Goal: Task Accomplishment & Management: Use online tool/utility

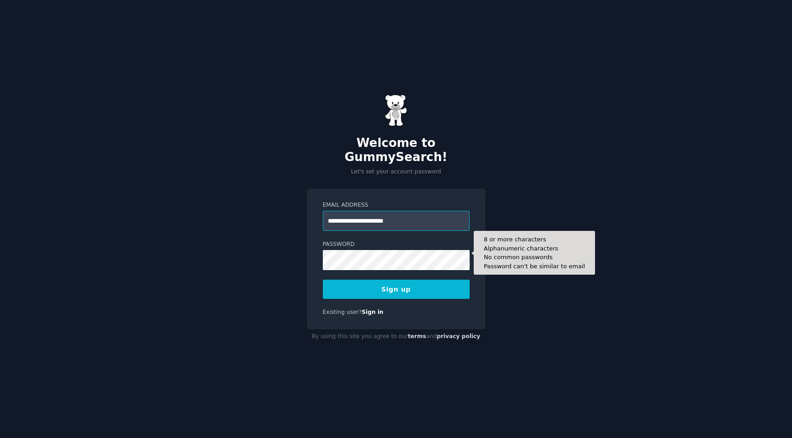
type input "**********"
click at [323, 280] on button "Sign up" at bounding box center [396, 289] width 147 height 19
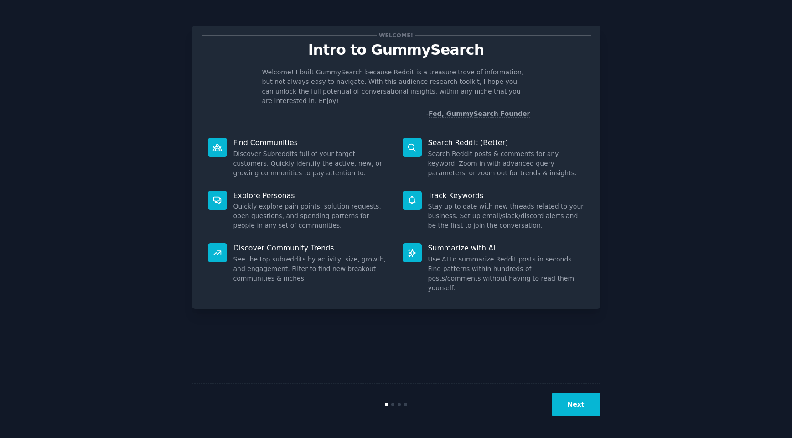
click at [575, 401] on button "Next" at bounding box center [576, 404] width 49 height 22
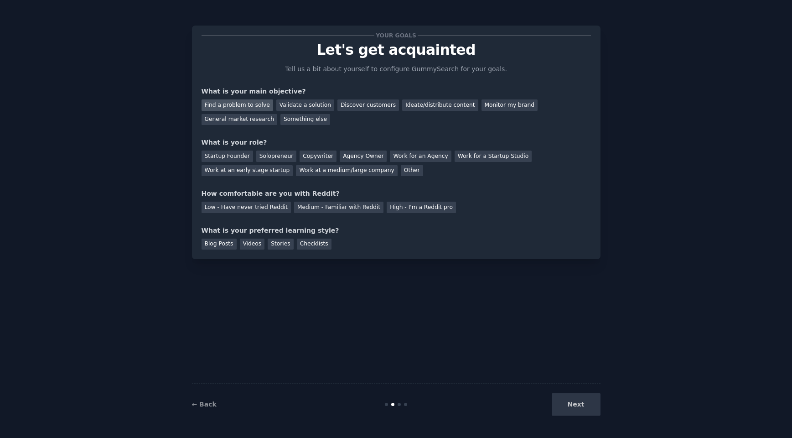
click at [234, 104] on div "Find a problem to solve" at bounding box center [238, 104] width 72 height 11
click at [482, 104] on div "Monitor my brand" at bounding box center [510, 104] width 56 height 11
click at [401, 154] on div "Work for an Agency" at bounding box center [420, 156] width 61 height 11
click at [308, 204] on div "Medium - Familiar with Reddit" at bounding box center [338, 207] width 89 height 11
click at [319, 238] on div "Blog Posts Videos Stories Checklists" at bounding box center [397, 242] width 390 height 15
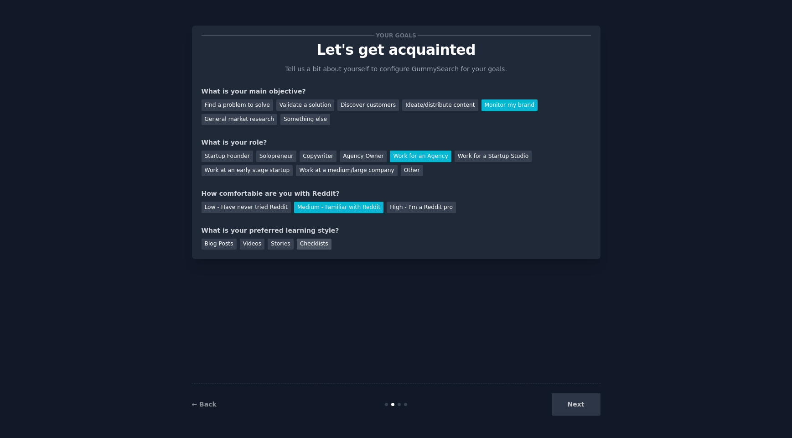
click at [315, 243] on div "Checklists" at bounding box center [314, 244] width 35 height 11
click at [578, 408] on button "Next" at bounding box center [576, 404] width 49 height 22
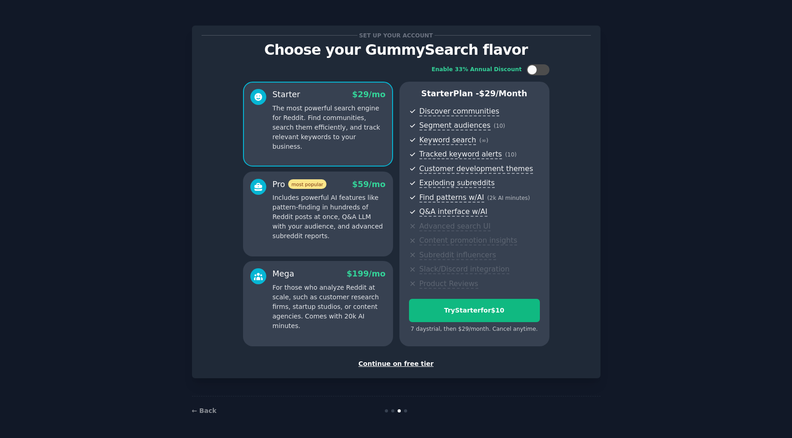
click at [403, 364] on div "Continue on free tier" at bounding box center [397, 364] width 390 height 10
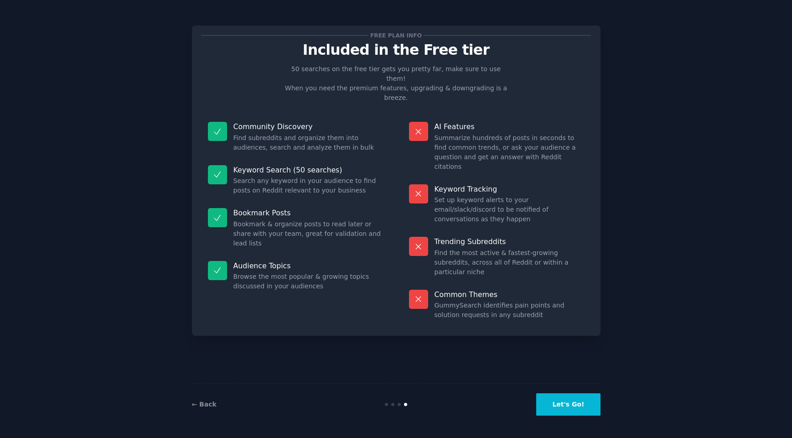
click at [566, 406] on button "Let's Go!" at bounding box center [568, 404] width 64 height 22
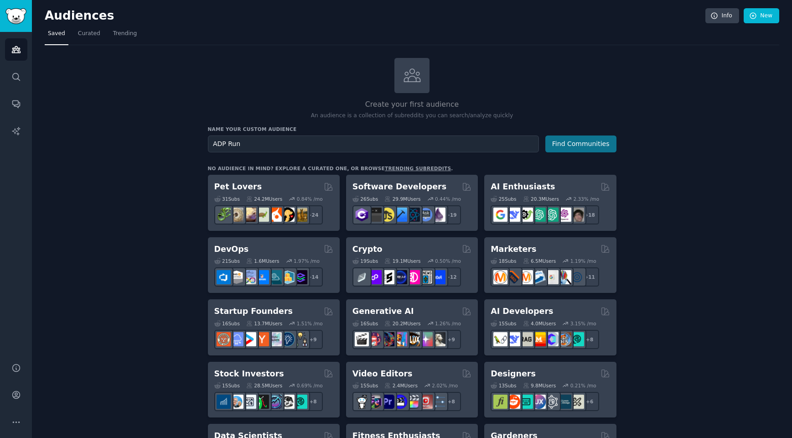
type input "ADP Run"
click at [571, 142] on button "Find Communities" at bounding box center [581, 143] width 71 height 17
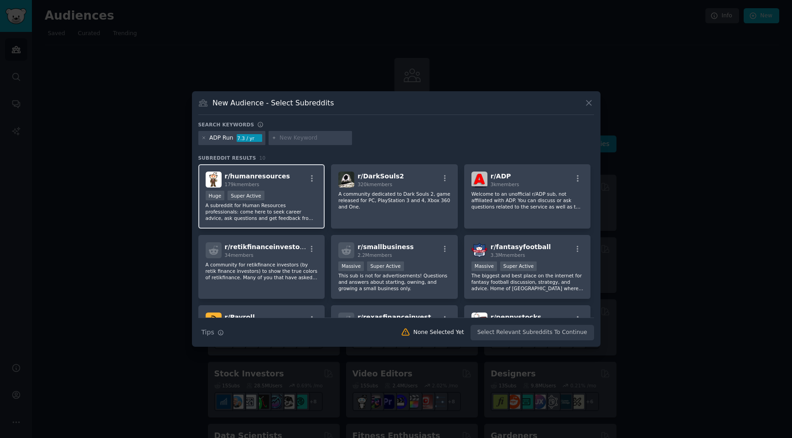
click at [280, 188] on div "r/ humanresources 179k members Huge Super Active A subreddit for Human Resource…" at bounding box center [261, 196] width 127 height 64
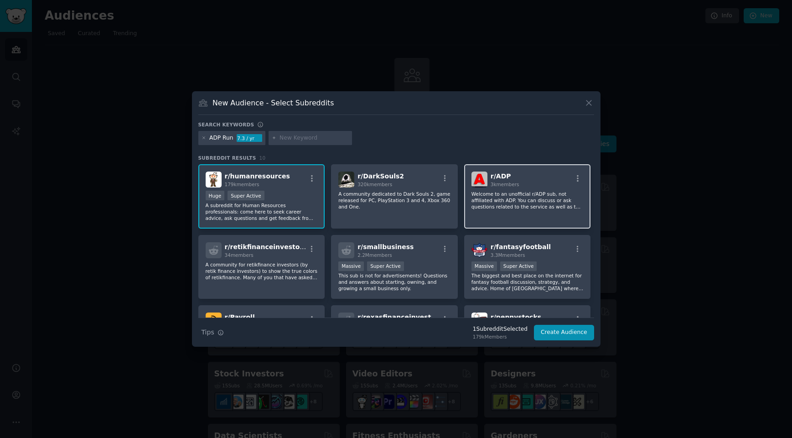
click at [542, 182] on div "r/ ADP 3k members" at bounding box center [528, 180] width 112 height 16
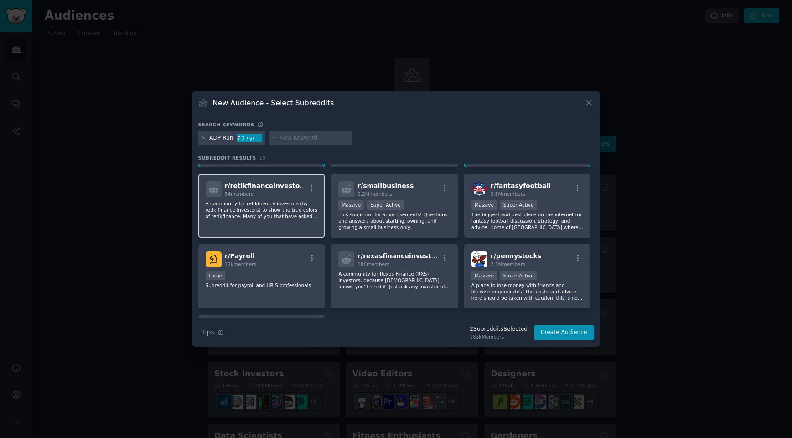
scroll to position [74, 0]
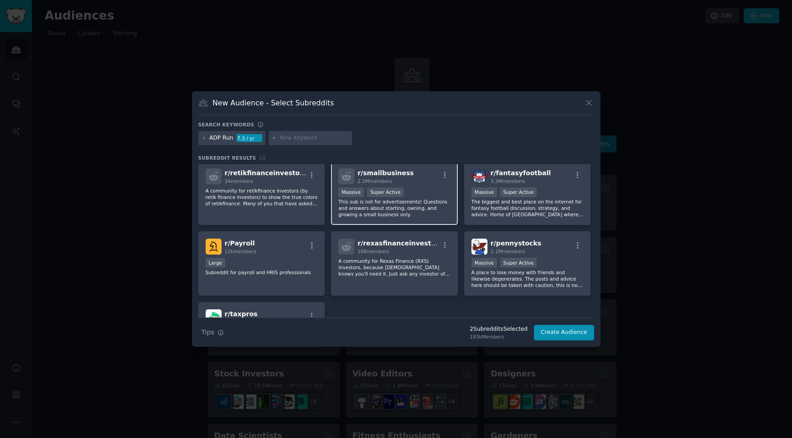
click at [427, 181] on div "r/ smallbusiness 2.2M members" at bounding box center [395, 176] width 112 height 16
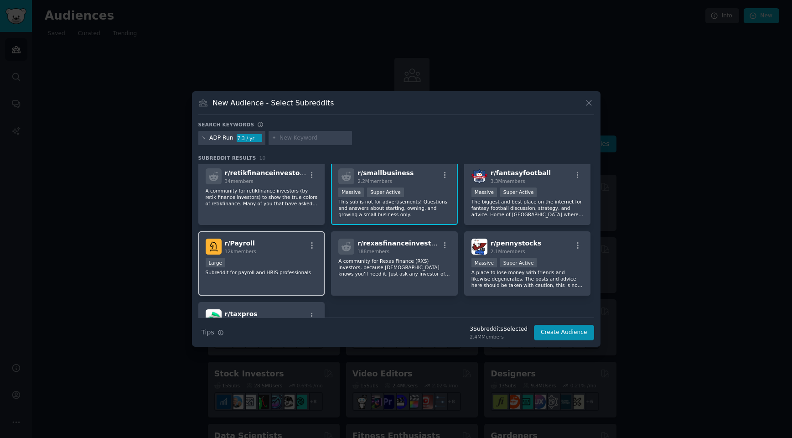
click at [262, 255] on div "r/ Payroll 12k members Large Subreddit for payroll and HRIS professionals" at bounding box center [261, 263] width 127 height 64
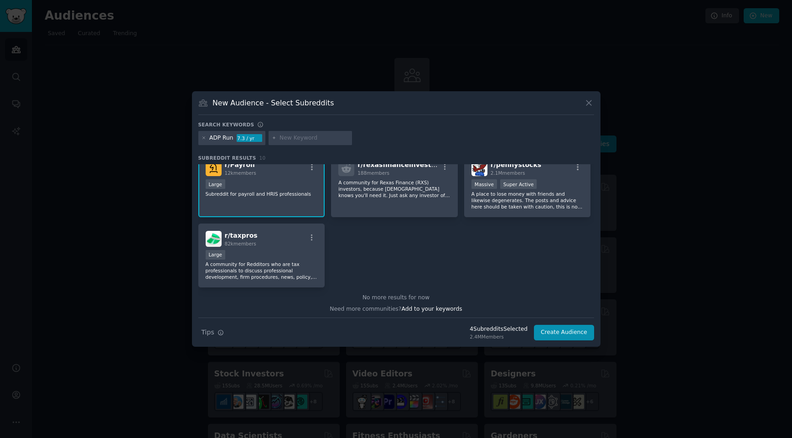
scroll to position [154, 0]
click at [286, 250] on div "Large" at bounding box center [262, 254] width 112 height 11
click at [552, 328] on button "Create Audience" at bounding box center [564, 333] width 60 height 16
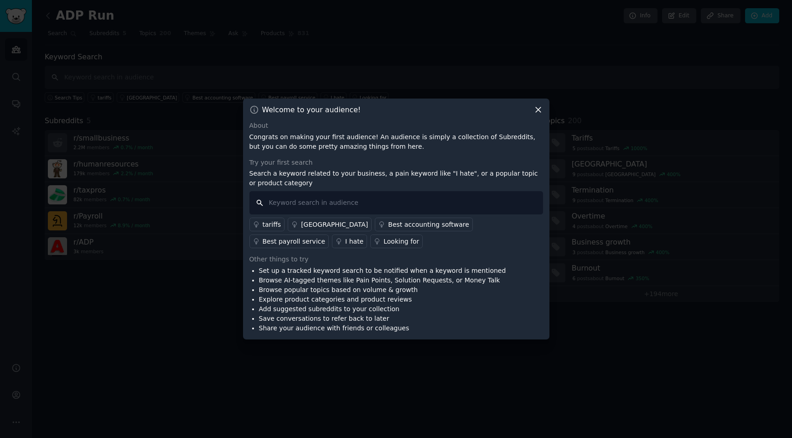
click at [293, 203] on input "text" at bounding box center [397, 202] width 294 height 23
type input "customer service"
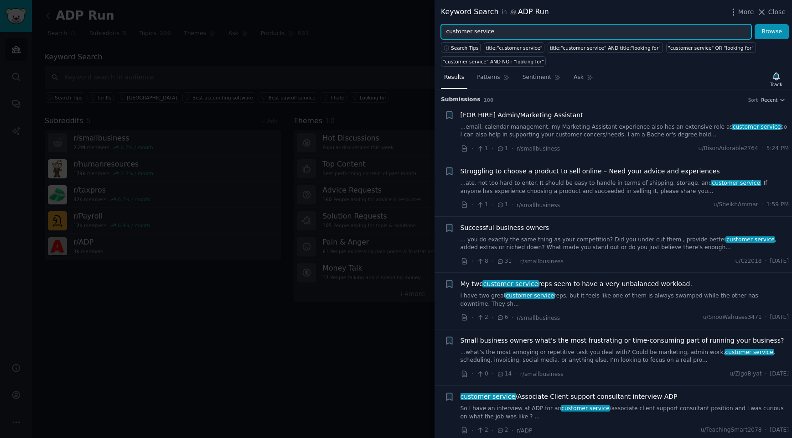
click at [447, 30] on input "customer service" at bounding box center [596, 32] width 311 height 16
click at [755, 24] on button "Browse" at bounding box center [772, 32] width 34 height 16
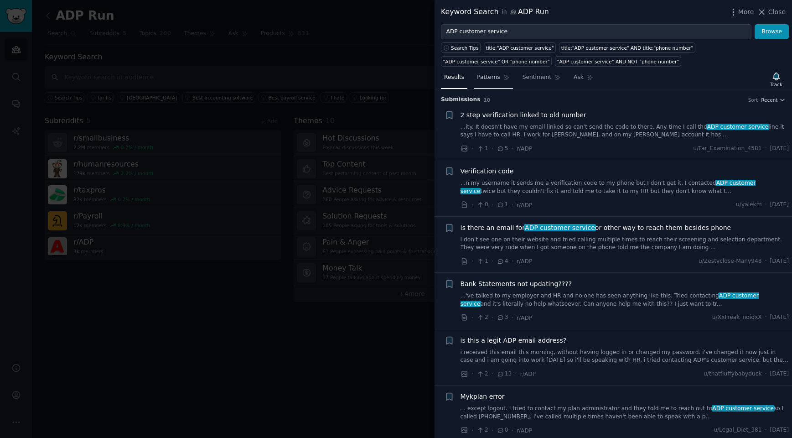
click at [491, 75] on span "Patterns" at bounding box center [488, 77] width 23 height 8
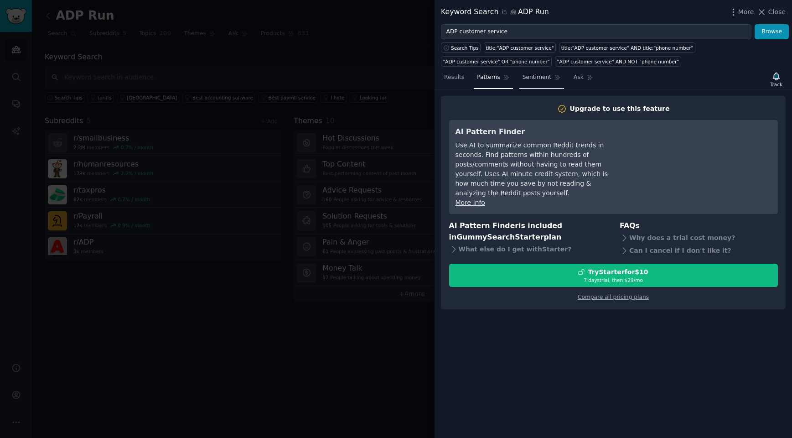
click at [540, 80] on span "Sentiment" at bounding box center [537, 77] width 29 height 8
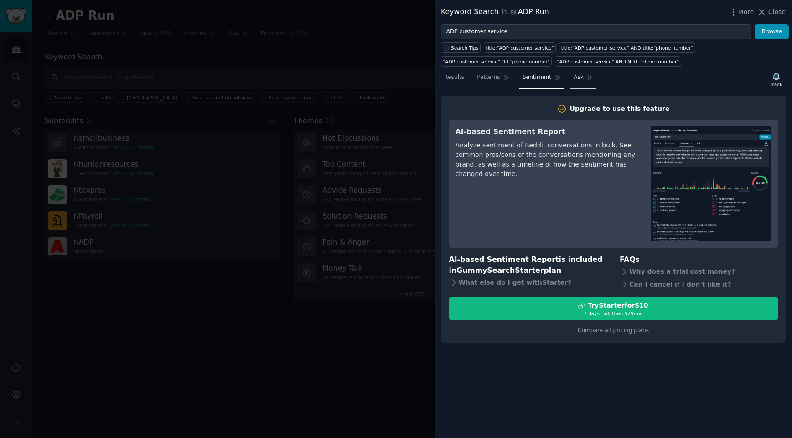
click at [584, 80] on link "Ask" at bounding box center [584, 79] width 26 height 19
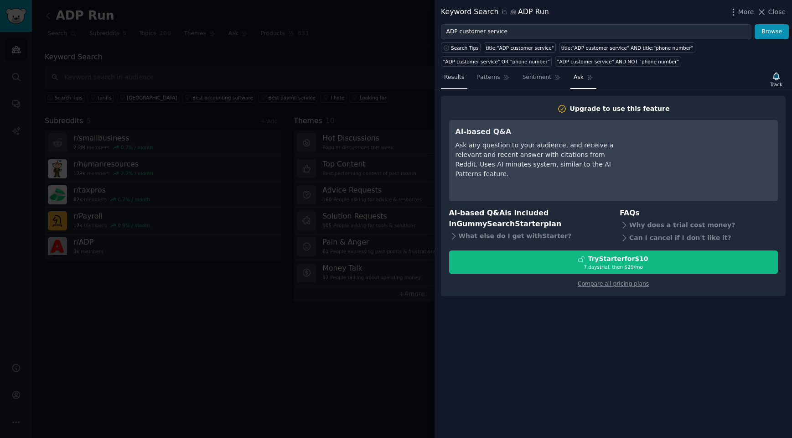
click at [456, 82] on link "Results" at bounding box center [454, 79] width 26 height 19
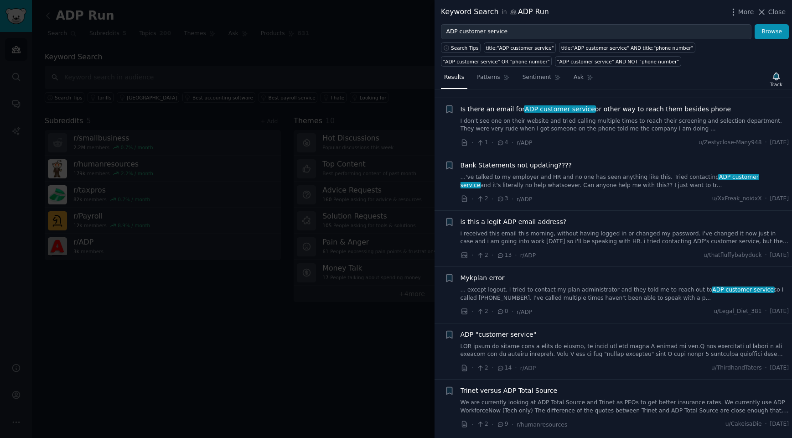
scroll to position [207, 0]
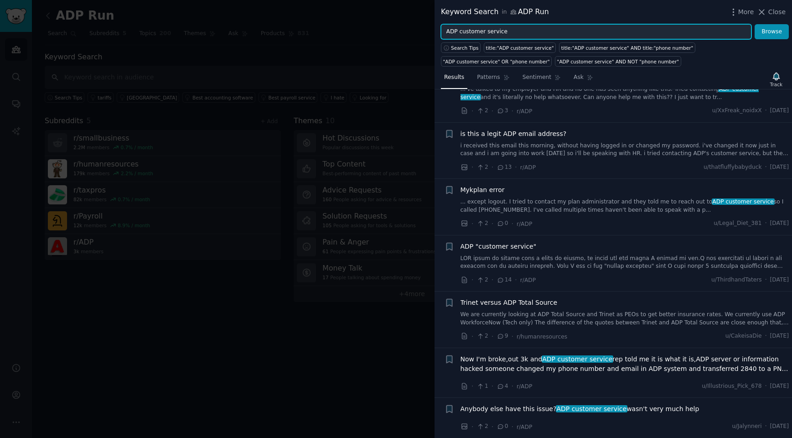
drag, startPoint x: 460, startPoint y: 31, endPoint x: 544, endPoint y: 34, distance: 84.0
click at [544, 33] on input "ADP customer service" at bounding box center [596, 32] width 311 height 16
type input "ADP run pricing"
click at [755, 24] on button "Browse" at bounding box center [772, 32] width 34 height 16
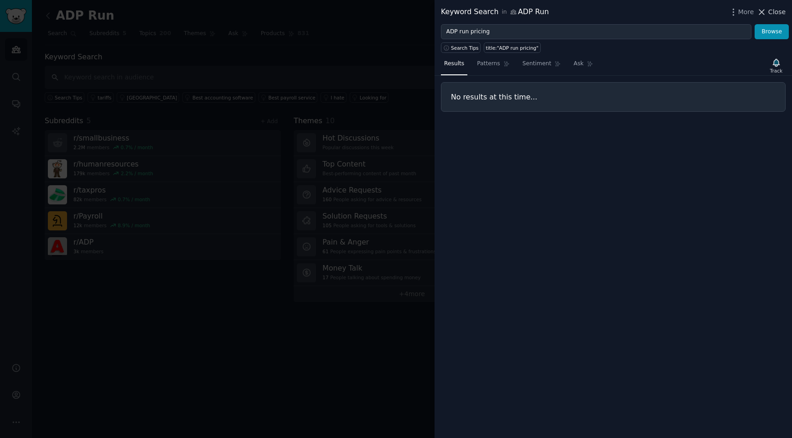
click at [778, 14] on span "Close" at bounding box center [777, 12] width 17 height 10
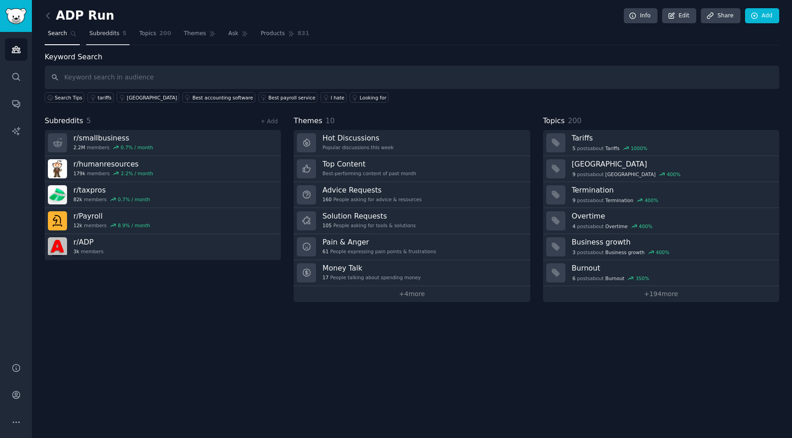
click at [107, 37] on span "Subreddits" at bounding box center [104, 34] width 30 height 8
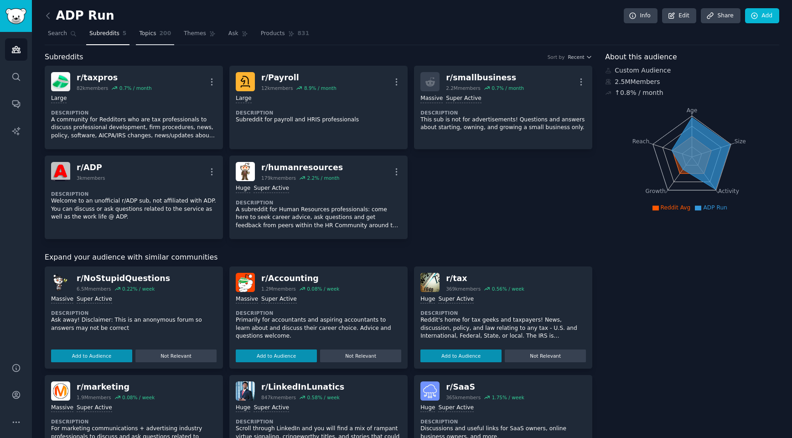
click at [146, 36] on span "Topics" at bounding box center [147, 34] width 17 height 8
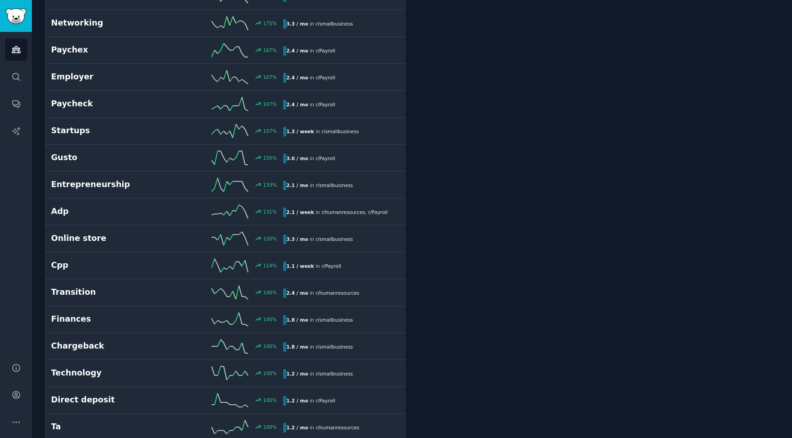
scroll to position [677, 0]
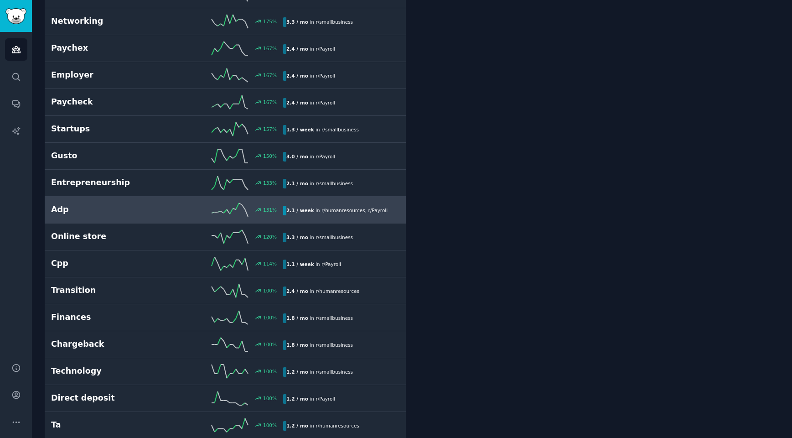
click at [164, 204] on h2 "Adp" at bounding box center [109, 209] width 116 height 11
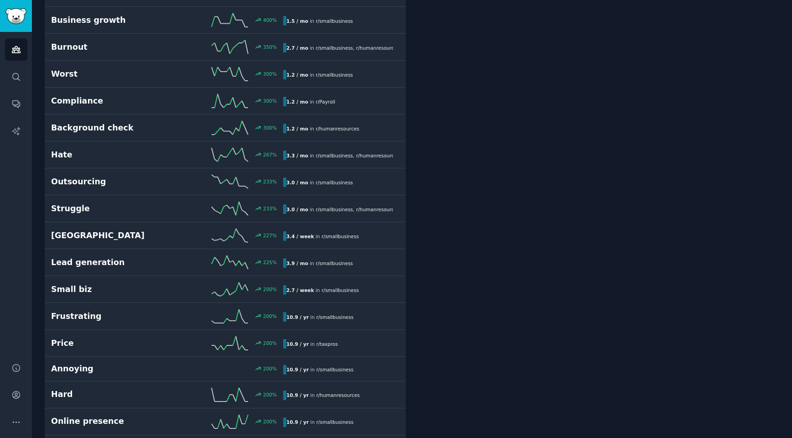
scroll to position [51, 0]
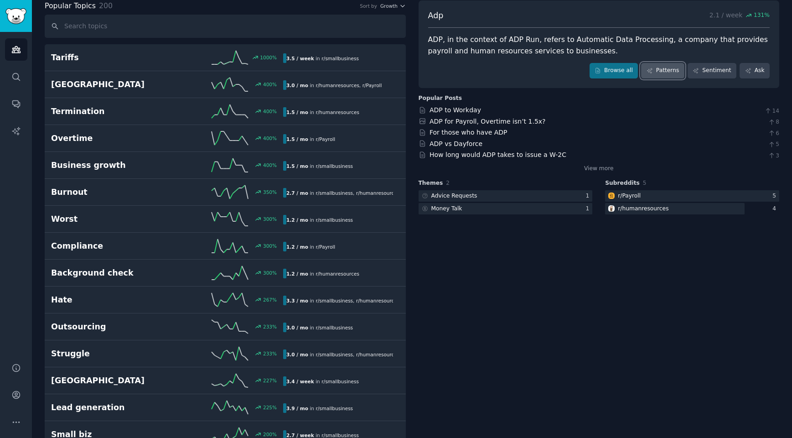
click at [672, 73] on link "Patterns" at bounding box center [662, 71] width 43 height 16
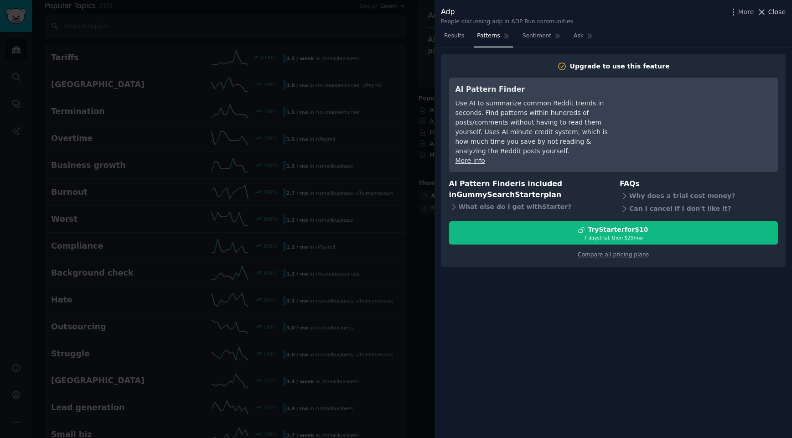
click at [773, 11] on span "Close" at bounding box center [777, 12] width 17 height 10
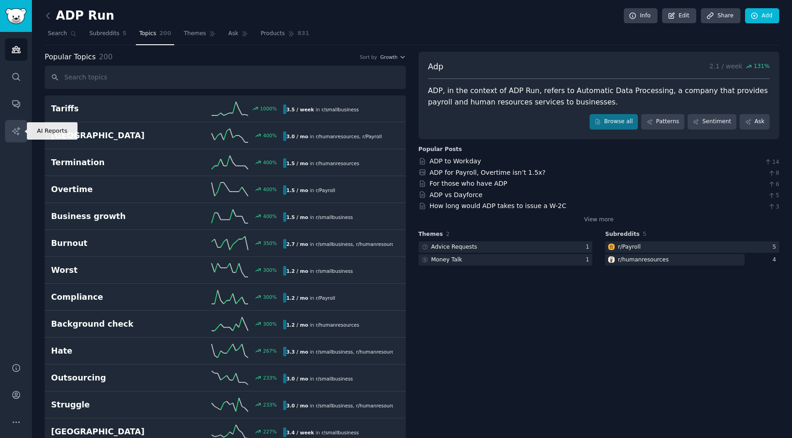
click at [16, 127] on icon "Sidebar" at bounding box center [16, 131] width 10 height 10
